Goal: Task Accomplishment & Management: Use online tool/utility

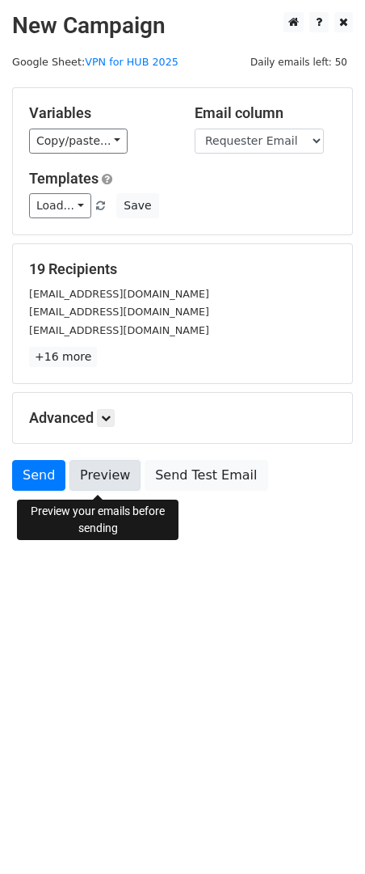
click at [109, 478] on link "Preview" at bounding box center [105, 475] width 71 height 31
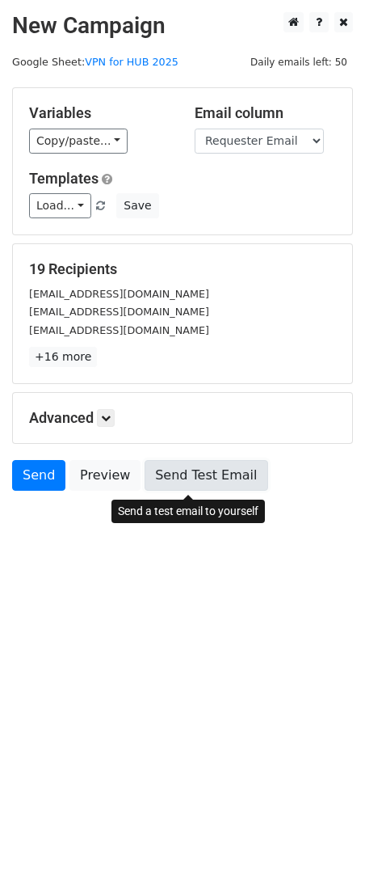
click at [194, 489] on link "Send Test Email" at bounding box center [206, 475] width 123 height 31
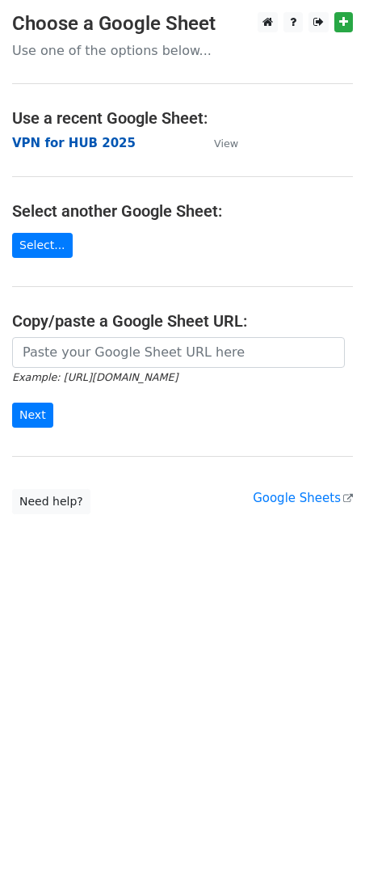
click at [57, 143] on strong "VPN for HUB 2025" at bounding box center [74, 143] width 124 height 15
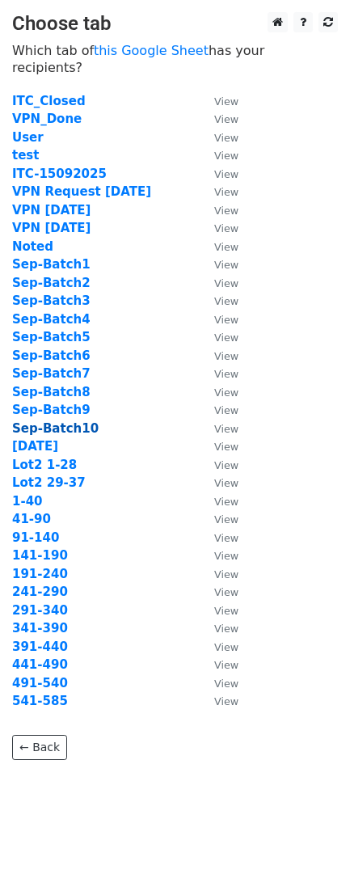
click at [77, 424] on strong "Sep-Batch10" at bounding box center [55, 428] width 87 height 15
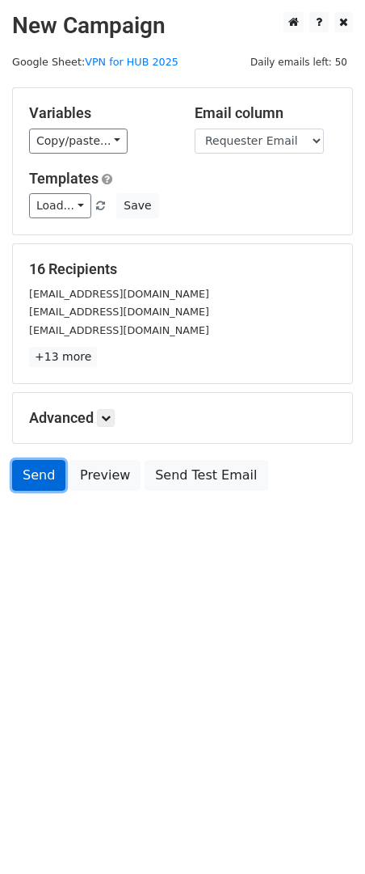
click at [41, 477] on link "Send" at bounding box center [38, 475] width 53 height 31
